Goal: Find specific page/section: Find specific page/section

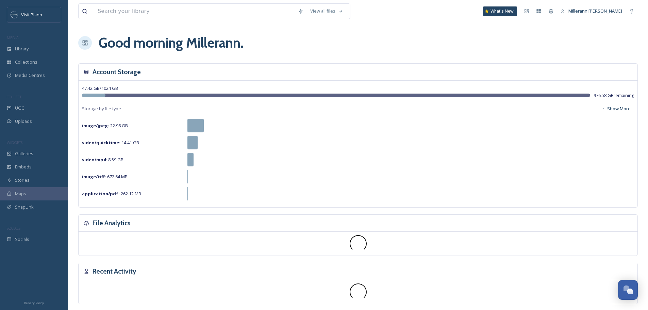
scroll to position [169, 0]
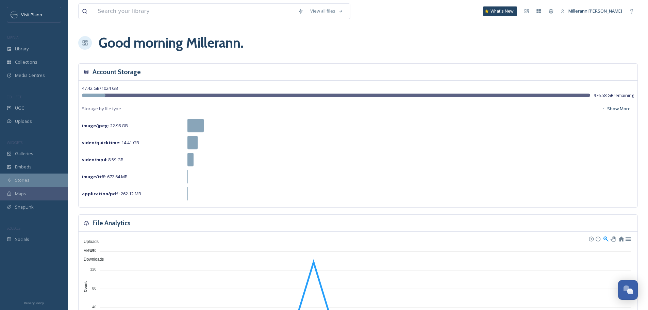
click at [26, 180] on span "Stories" at bounding box center [22, 180] width 15 height 6
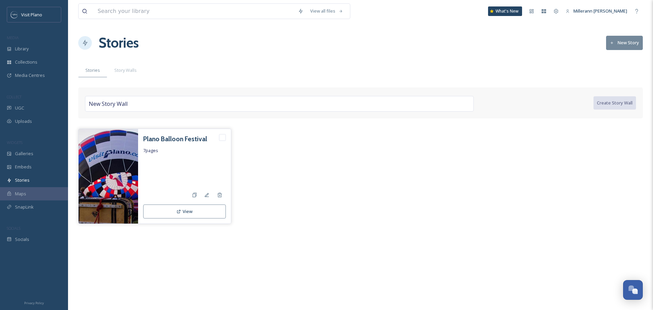
click at [174, 137] on h3 "Plano Balloon Festival" at bounding box center [175, 139] width 64 height 10
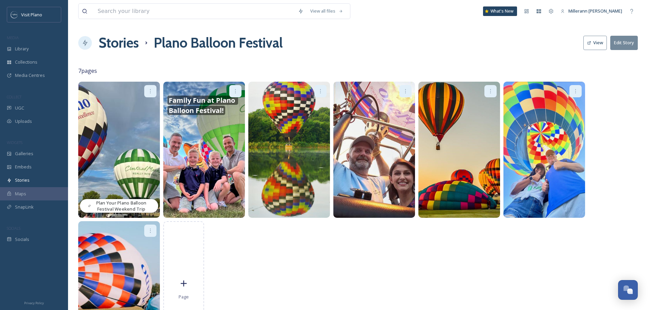
drag, startPoint x: 198, startPoint y: 144, endPoint x: 335, endPoint y: 52, distance: 165.0
click at [335, 52] on div "Stories Plano Balloon Festival View Edit Story" at bounding box center [357, 43] width 559 height 20
click at [236, 90] on icon at bounding box center [234, 90] width 5 height 5
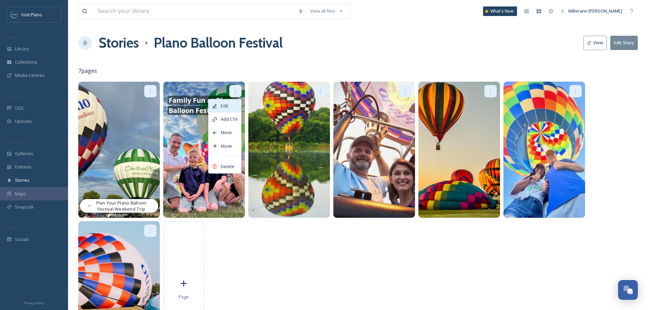
click at [222, 105] on span "Edit" at bounding box center [224, 106] width 7 height 6
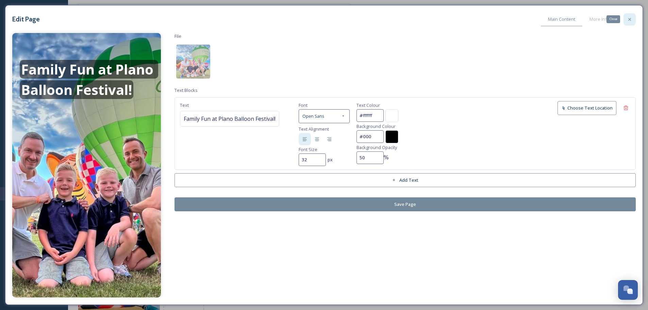
click at [628, 18] on icon at bounding box center [629, 19] width 3 height 3
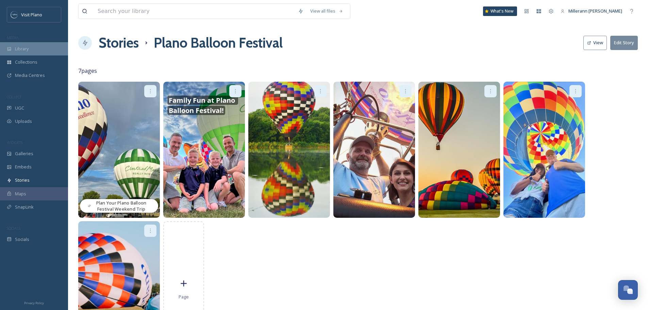
click at [19, 46] on span "Library" at bounding box center [22, 49] width 14 height 6
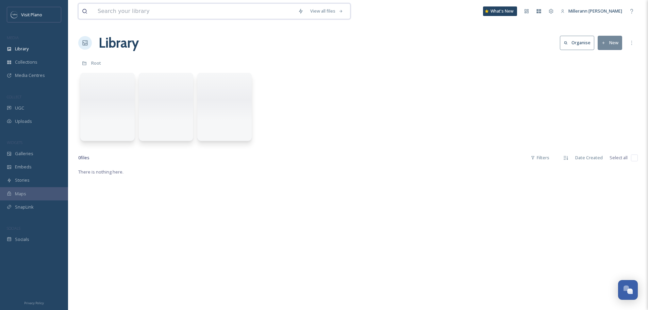
click at [129, 12] on input at bounding box center [194, 11] width 200 height 15
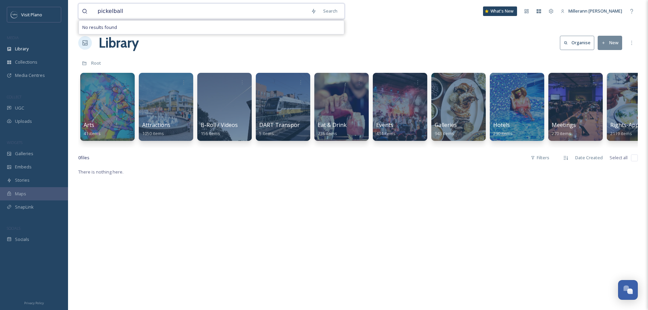
type input "pickelball"
click at [129, 12] on input "pickelball" at bounding box center [200, 11] width 213 height 15
click at [200, 9] on input at bounding box center [213, 11] width 185 height 15
type input "p"
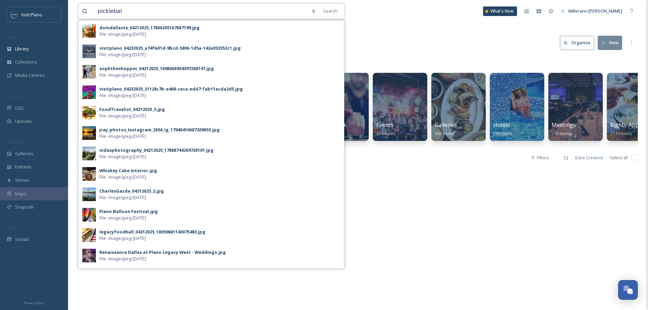
type input "pickleball"
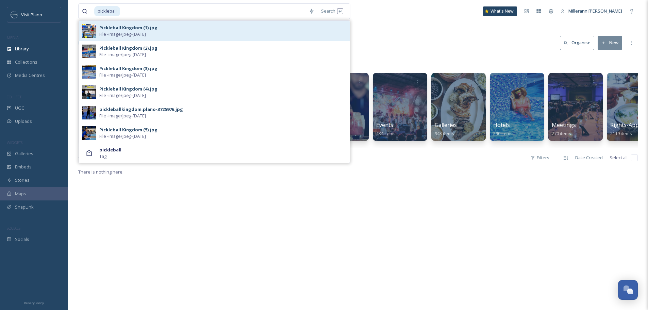
click at [179, 33] on div "Pickleball Kingdom (1).jpg File - image/jpeg - Jul 02 2025" at bounding box center [222, 30] width 247 height 13
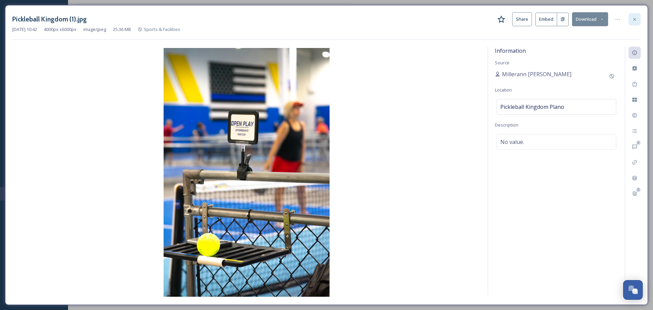
click at [638, 19] on div at bounding box center [634, 19] width 12 height 12
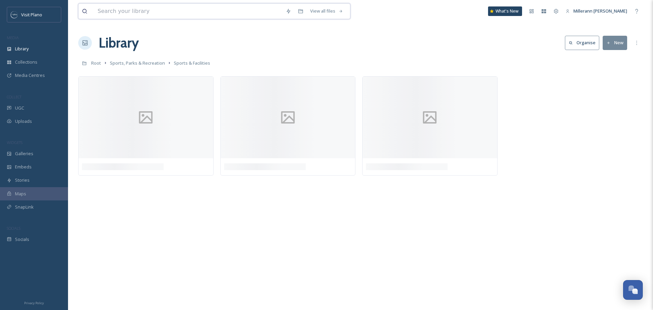
click at [158, 14] on input at bounding box center [188, 11] width 188 height 15
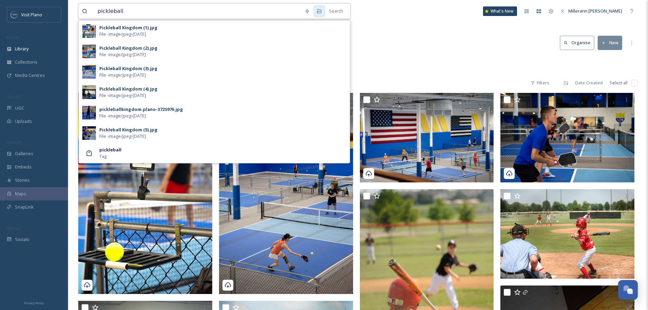
type input "pickleball"
click at [158, 14] on input "pickleball" at bounding box center [197, 11] width 207 height 15
click at [313, 13] on icon at bounding box center [311, 11] width 5 height 4
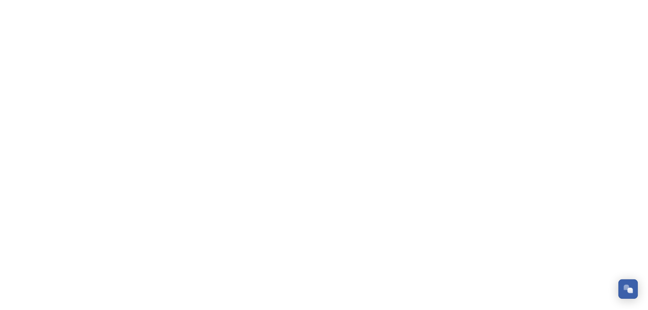
scroll to position [169, 0]
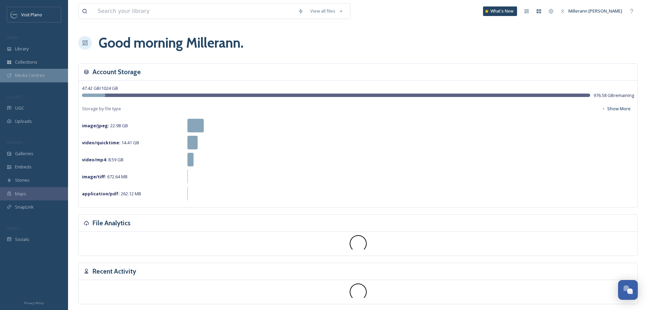
click at [37, 77] on span "Media Centres" at bounding box center [30, 75] width 30 height 6
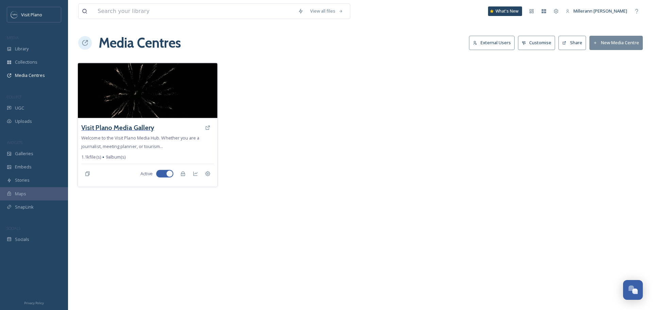
click at [144, 127] on h3 "Visit Plano Media Gallery" at bounding box center [117, 128] width 73 height 10
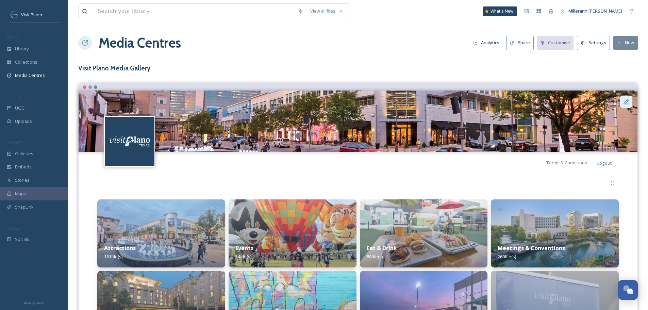
click at [627, 101] on icon at bounding box center [625, 101] width 5 height 5
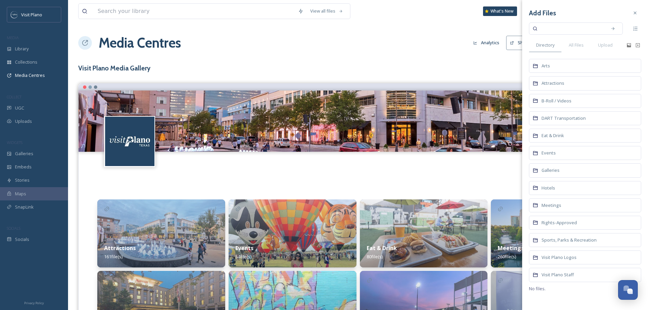
click at [563, 32] on input at bounding box center [571, 28] width 64 height 15
type input "fountain"
click at [613, 26] on icon at bounding box center [612, 28] width 5 height 5
click at [554, 83] on span "Attractions" at bounding box center [552, 83] width 23 height 6
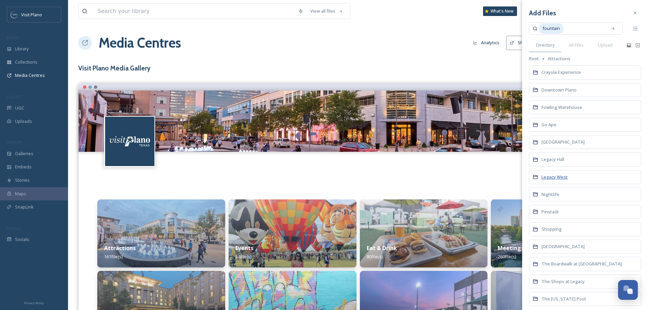
click at [552, 178] on span "Legacy West" at bounding box center [554, 177] width 26 height 6
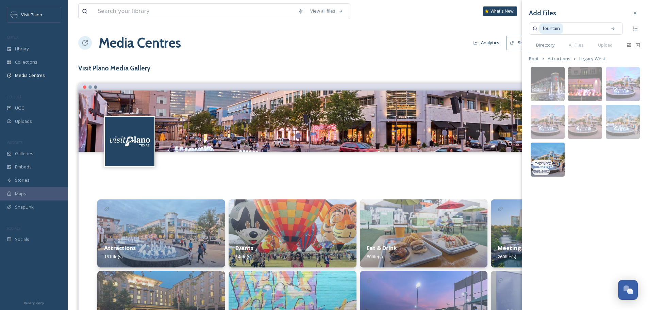
click at [558, 169] on img at bounding box center [547, 159] width 34 height 34
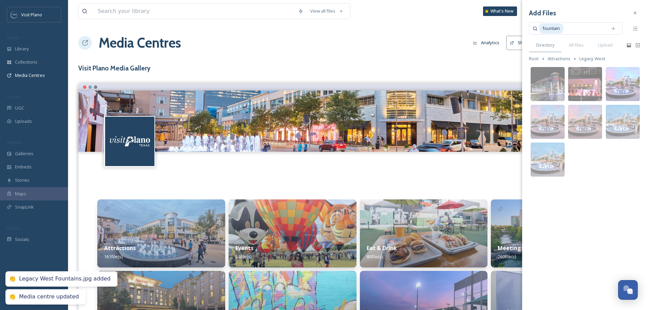
click at [626, 130] on img at bounding box center [622, 122] width 34 height 34
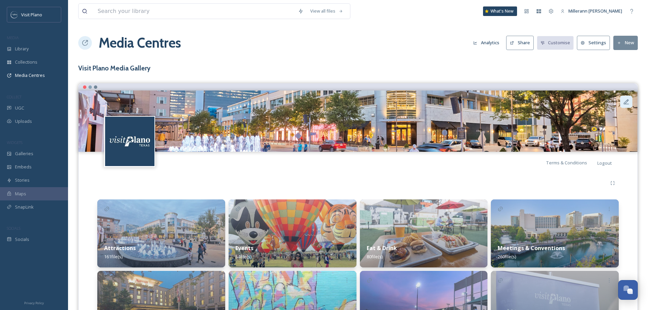
click at [623, 104] on icon at bounding box center [625, 101] width 7 height 7
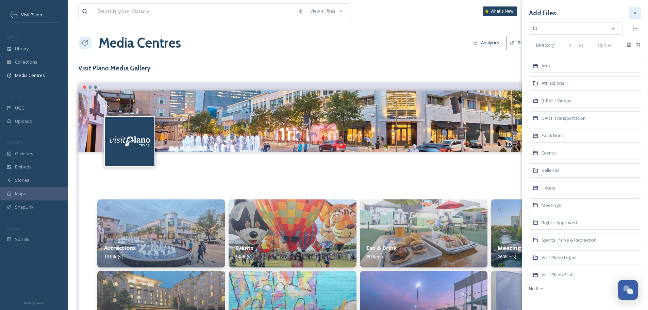
click at [635, 12] on icon at bounding box center [634, 12] width 5 height 5
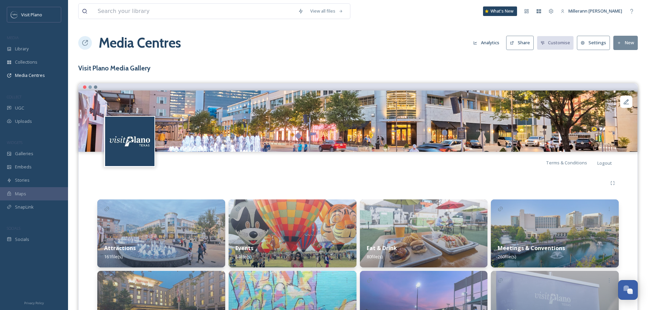
click at [408, 39] on div "Media Centres Analytics Share Customise Settings New" at bounding box center [357, 43] width 559 height 20
click at [38, 76] on span "Media Centres" at bounding box center [30, 75] width 30 height 6
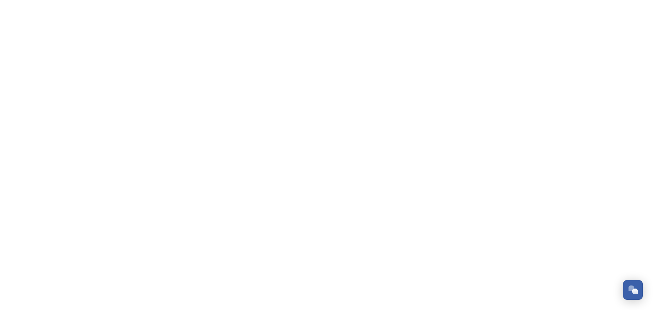
scroll to position [169, 0]
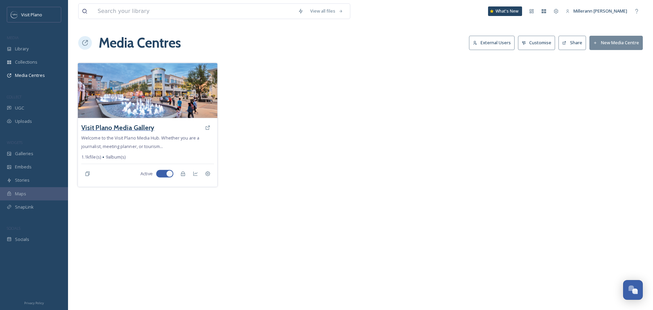
click at [112, 129] on h3 "Visit Plano Media Gallery" at bounding box center [117, 128] width 73 height 10
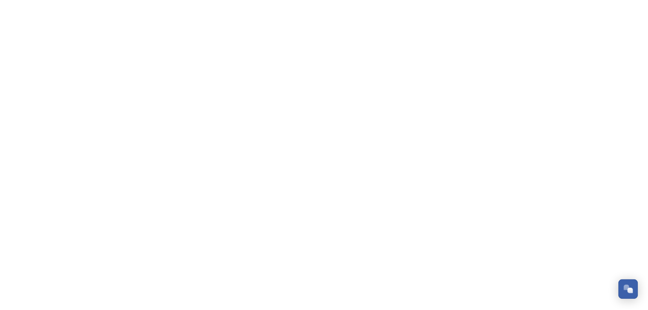
scroll to position [169, 0]
